Goal: Entertainment & Leisure: Consume media (video, audio)

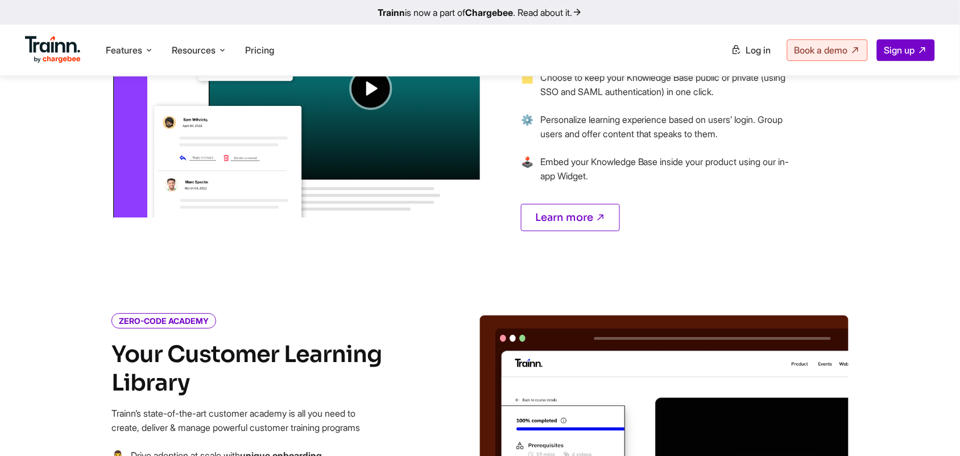
scroll to position [1034, 0]
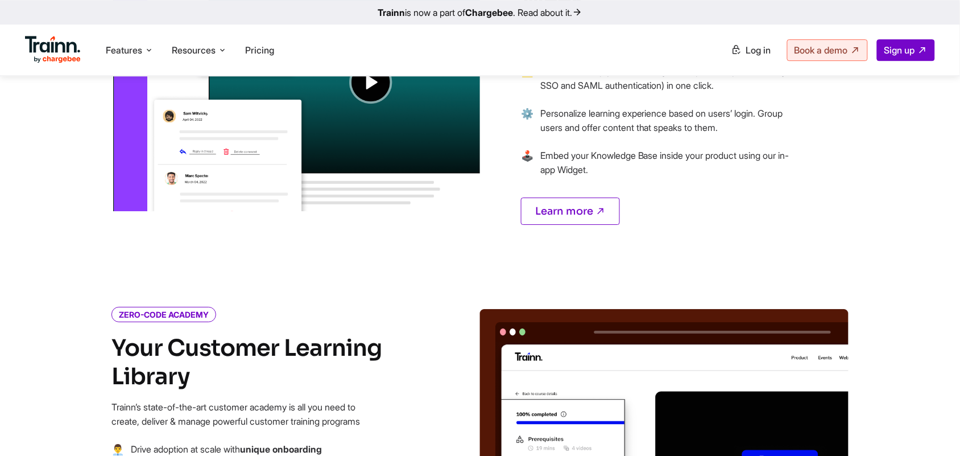
drag, startPoint x: 962, startPoint y: 101, endPoint x: 963, endPoint y: 163, distance: 61.5
drag, startPoint x: 416, startPoint y: 138, endPoint x: 368, endPoint y: 86, distance: 71.2
click at [367, 86] on img at bounding box center [296, 57] width 369 height 308
click at [368, 86] on img at bounding box center [296, 57] width 369 height 308
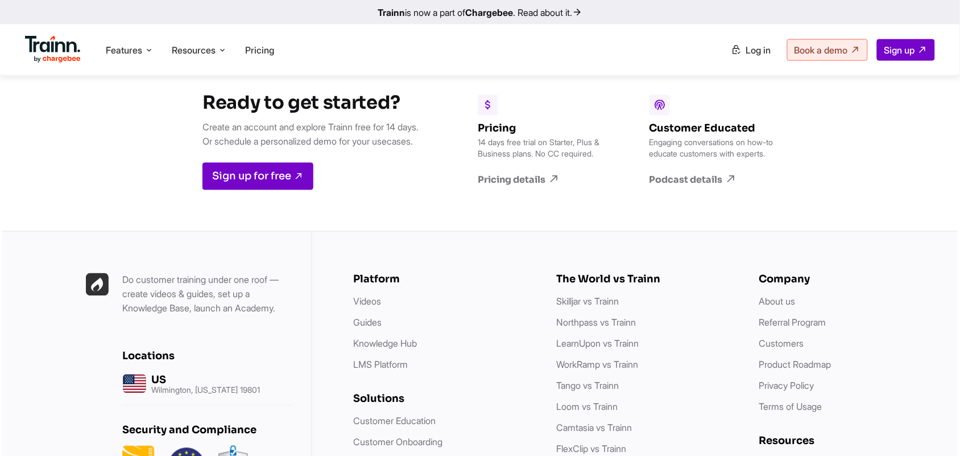
scroll to position [3159, 0]
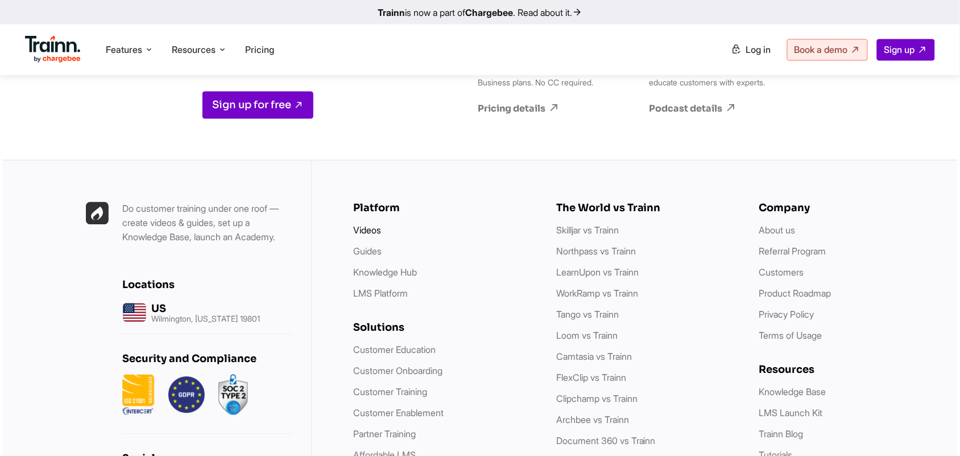
click at [368, 236] on link "Videos" at bounding box center [367, 230] width 28 height 11
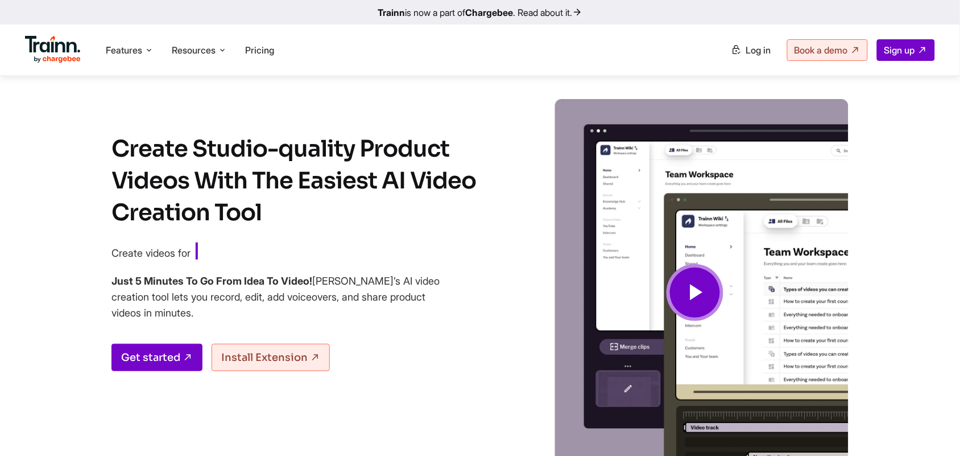
scroll to position [142, 0]
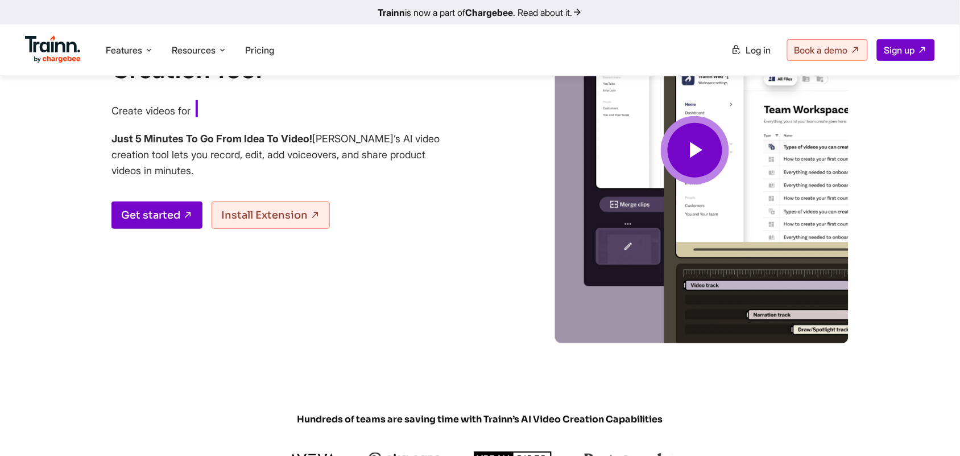
click at [686, 157] on icon at bounding box center [695, 150] width 27 height 38
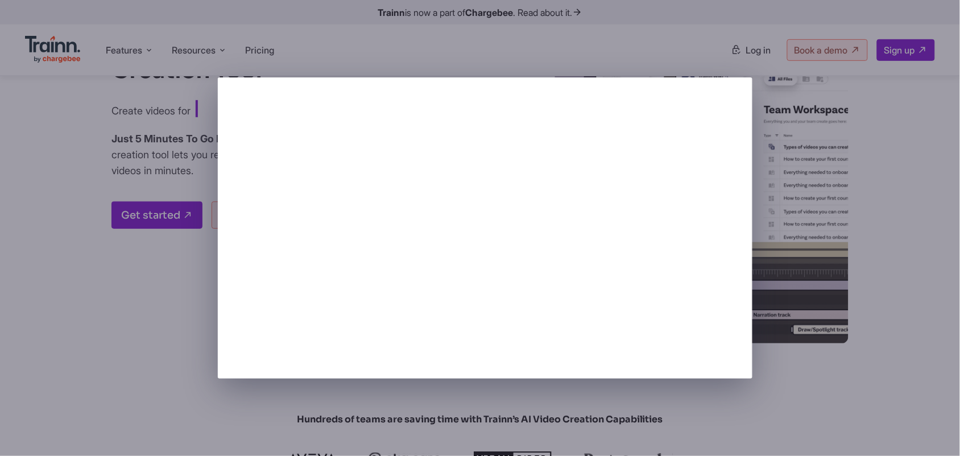
drag, startPoint x: 758, startPoint y: 172, endPoint x: 909, endPoint y: 354, distance: 236.8
click at [909, 353] on div at bounding box center [480, 228] width 960 height 456
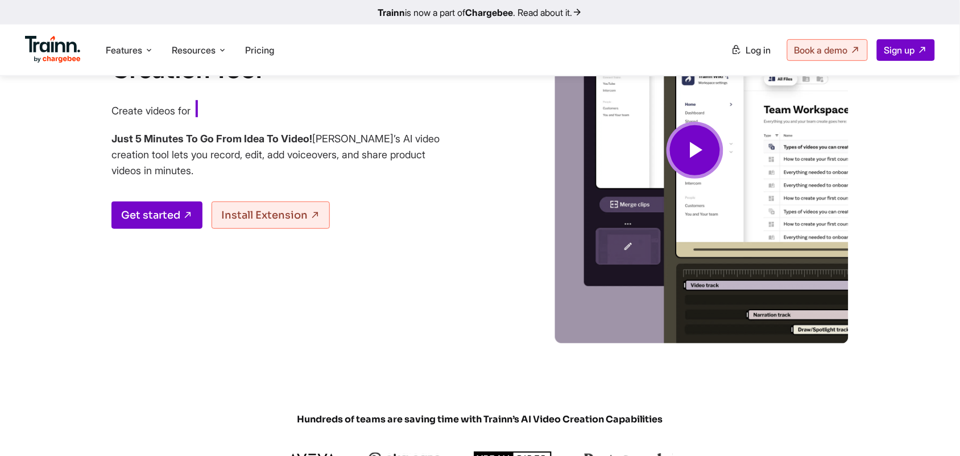
drag, startPoint x: 750, startPoint y: 254, endPoint x: 504, endPoint y: 271, distance: 246.4
click at [504, 271] on div "Create Studio-quality Product Videos With The Easiest AI Video Creation Tool Cr…" at bounding box center [480, 162] width 819 height 410
click at [724, 139] on span at bounding box center [695, 150] width 68 height 68
